Goal: Use online tool/utility: Utilize a website feature to perform a specific function

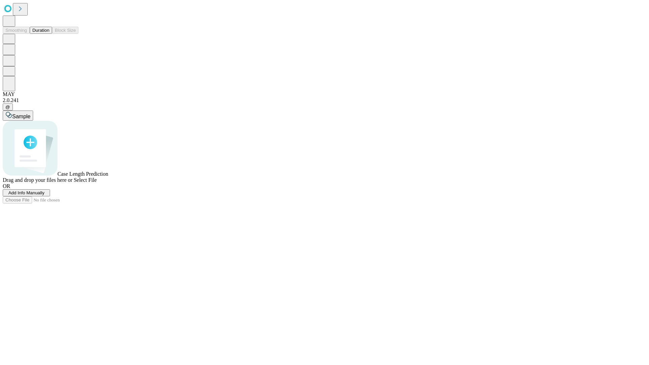
click at [49, 34] on button "Duration" at bounding box center [41, 30] width 22 height 7
click at [45, 195] on span "Add Info Manually" at bounding box center [26, 192] width 36 height 5
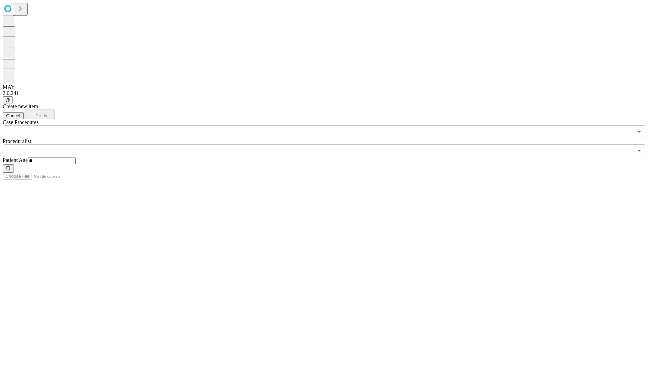
type input "**"
click at [329, 144] on input "text" at bounding box center [318, 150] width 630 height 13
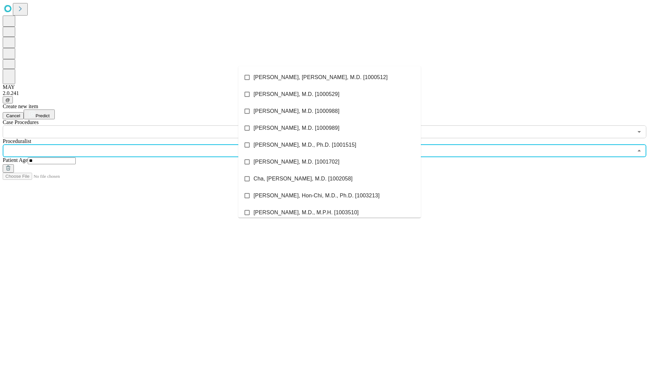
click at [329, 77] on li "[PERSON_NAME], [PERSON_NAME], M.D. [1000512]" at bounding box center [329, 77] width 182 height 17
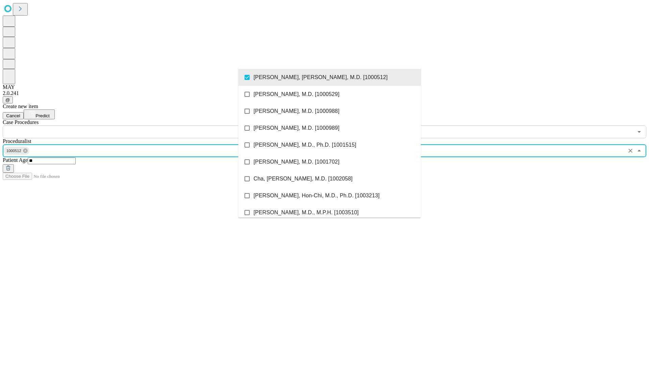
click at [142, 125] on input "text" at bounding box center [318, 131] width 630 height 13
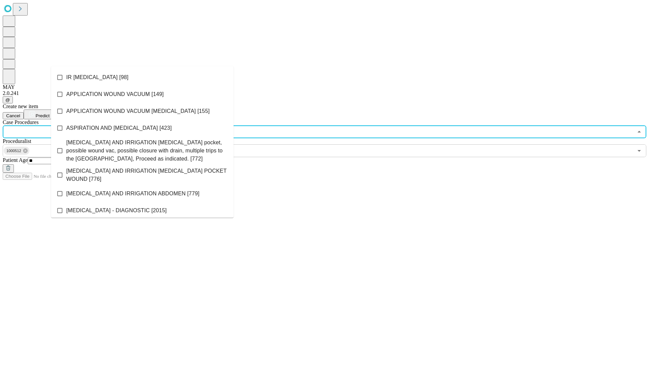
click at [142, 77] on li "IR [MEDICAL_DATA] [98]" at bounding box center [142, 77] width 182 height 17
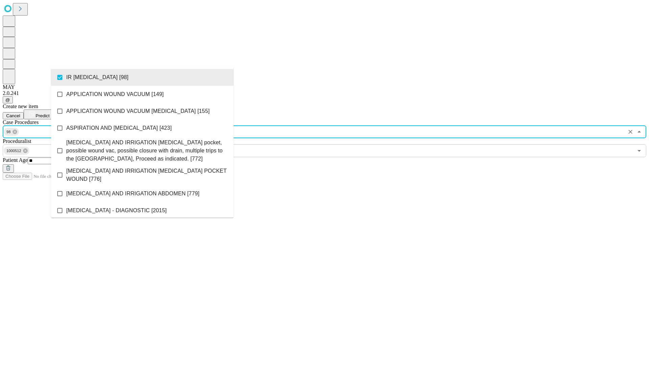
click at [49, 113] on span "Predict" at bounding box center [42, 115] width 14 height 5
